Goal: Information Seeking & Learning: Learn about a topic

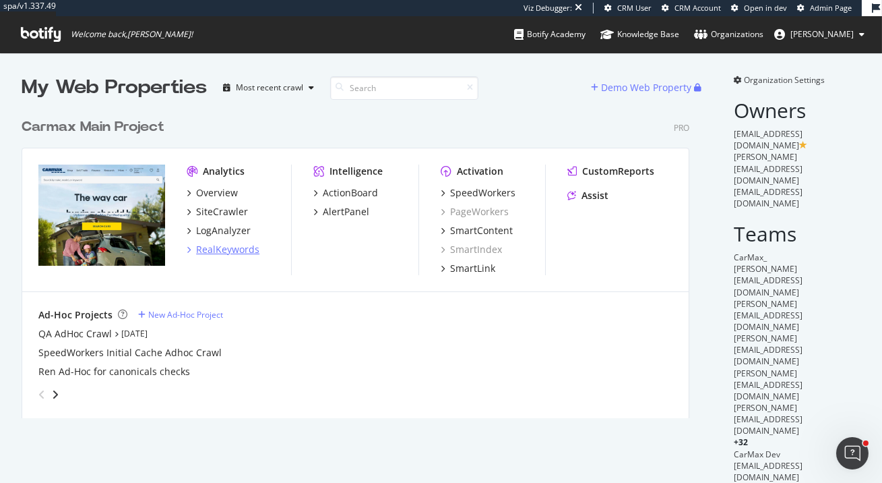
click at [248, 246] on div "RealKeywords" at bounding box center [227, 249] width 63 height 13
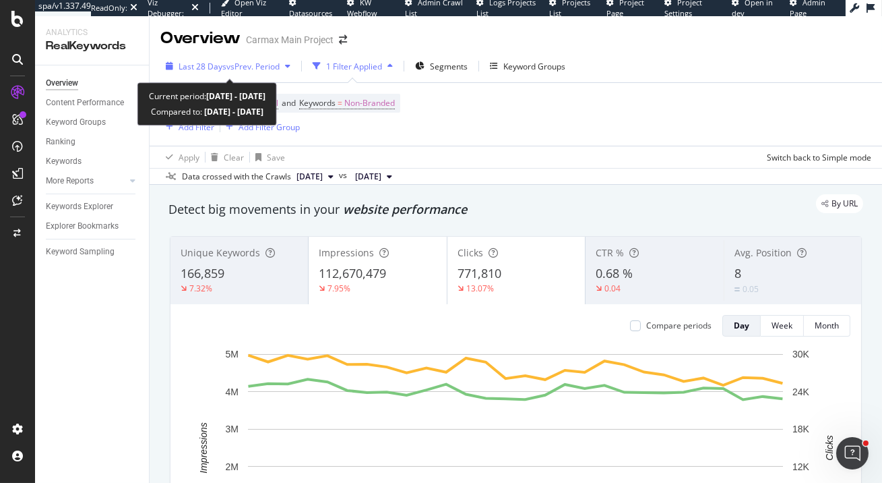
click at [247, 64] on span "vs Prev. Period" at bounding box center [252, 66] width 53 height 11
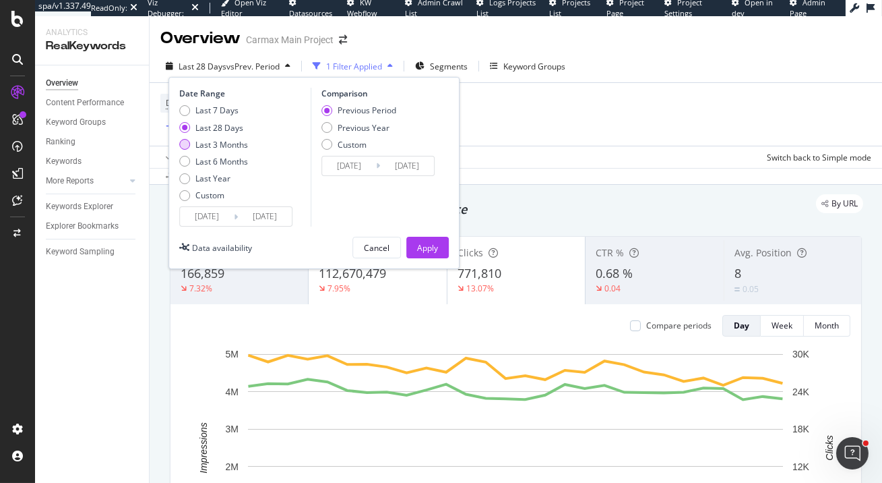
click at [241, 146] on div "Last 3 Months" at bounding box center [221, 144] width 53 height 11
type input "[DATE]"
click at [431, 235] on div "Date Range Last 7 Days Last 28 Days Last 3 Months Last 6 Months Last Year Custo…" at bounding box center [314, 173] width 291 height 192
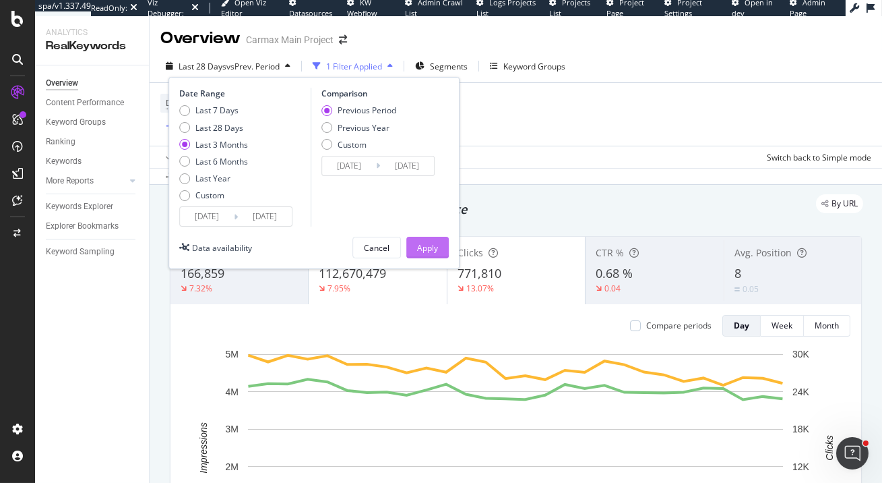
click at [435, 251] on div "Apply" at bounding box center [427, 247] width 21 height 11
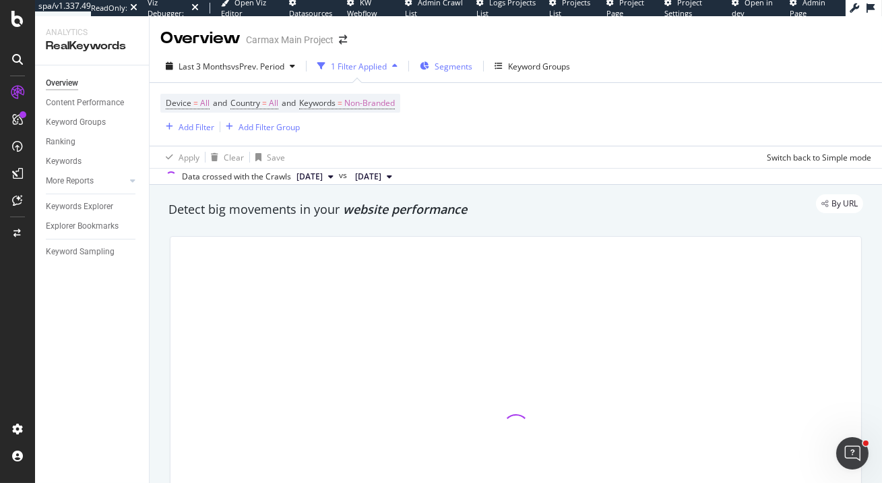
click at [459, 67] on span "Segments" at bounding box center [454, 66] width 38 height 11
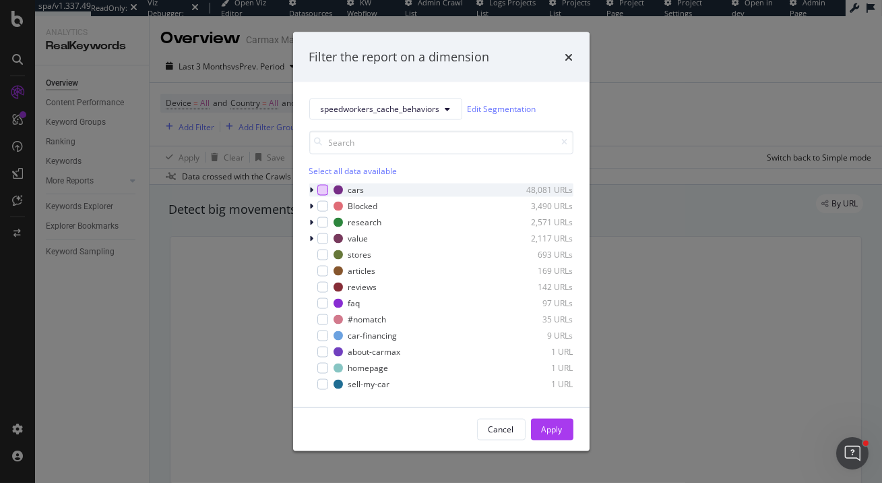
click at [322, 188] on div "modal" at bounding box center [323, 189] width 11 height 11
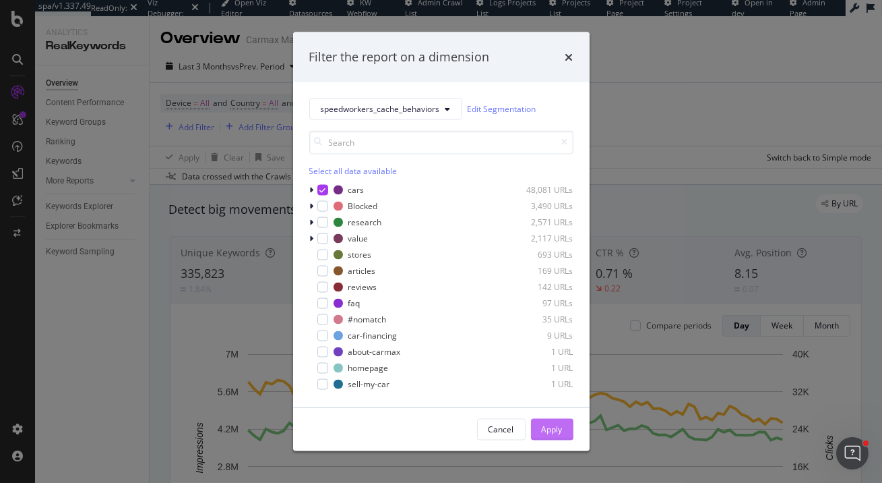
click at [556, 425] on div "Apply" at bounding box center [552, 428] width 21 height 11
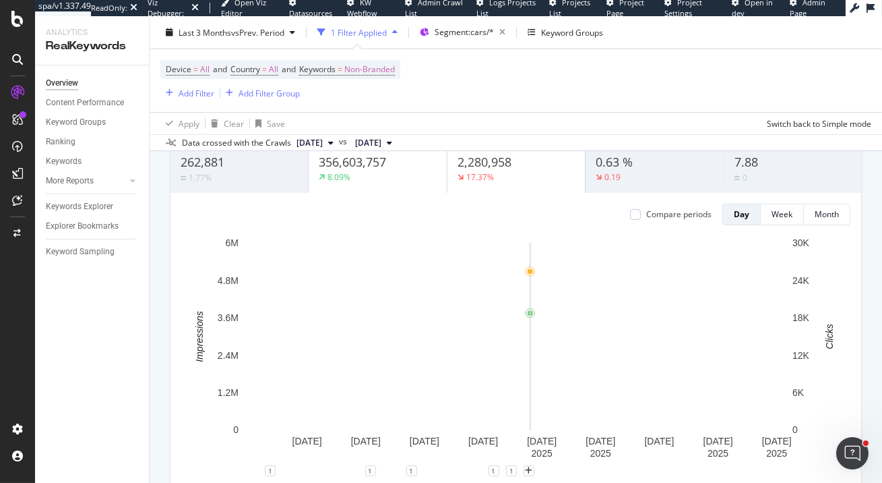
scroll to position [78, 0]
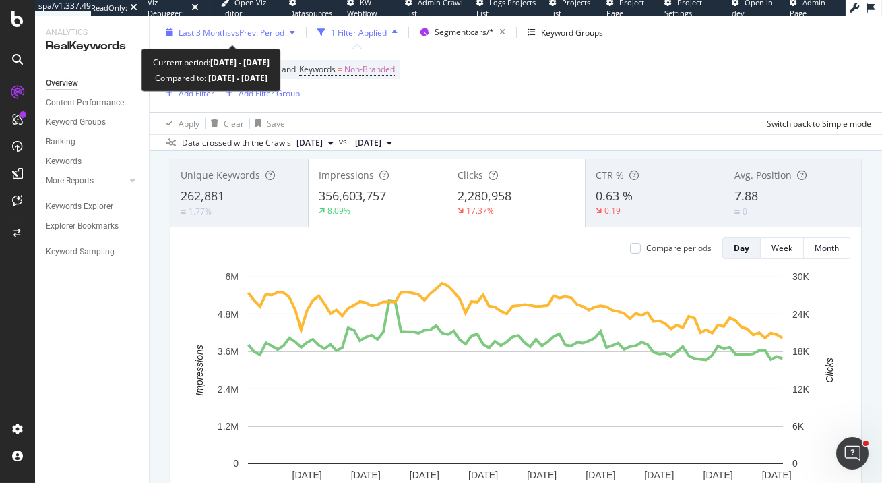
click at [281, 32] on span "vs Prev. Period" at bounding box center [257, 31] width 53 height 11
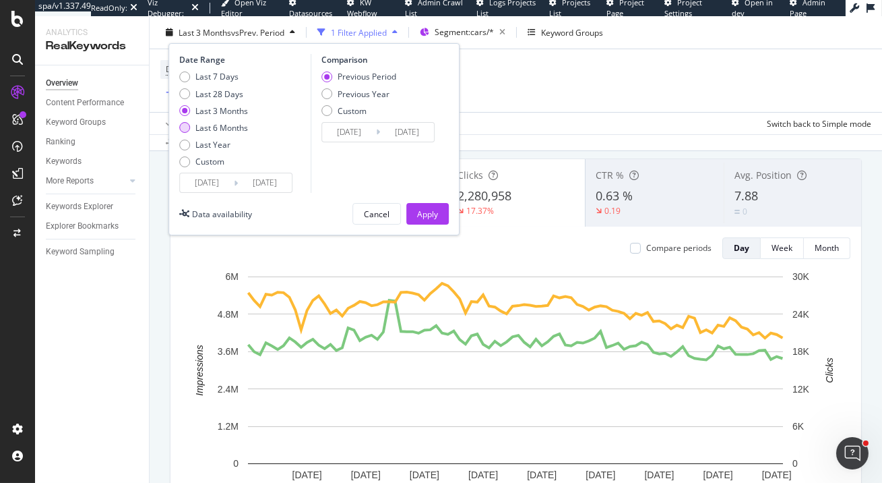
click at [233, 125] on div "Last 6 Months" at bounding box center [221, 127] width 53 height 11
type input "[DATE]"
click at [438, 204] on button "Apply" at bounding box center [427, 214] width 42 height 22
